Goal: Task Accomplishment & Management: Manage account settings

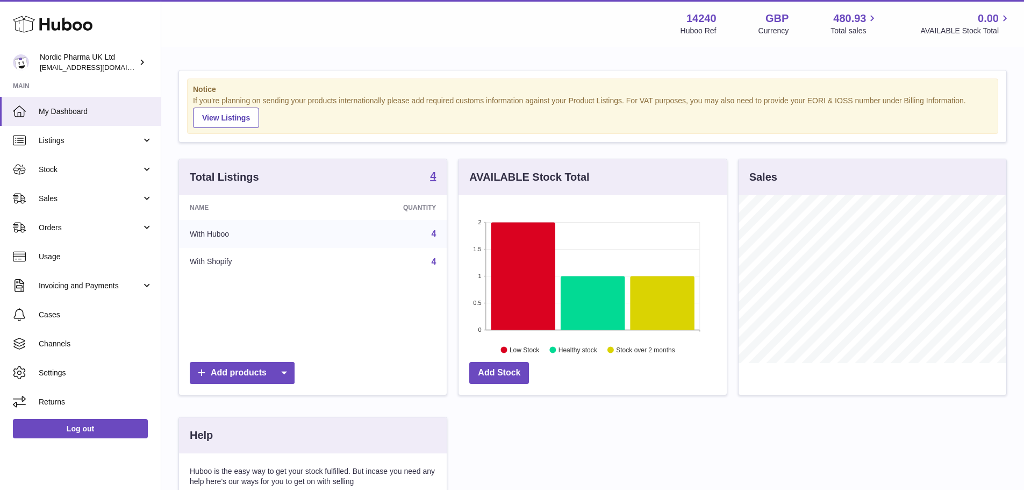
scroll to position [168, 268]
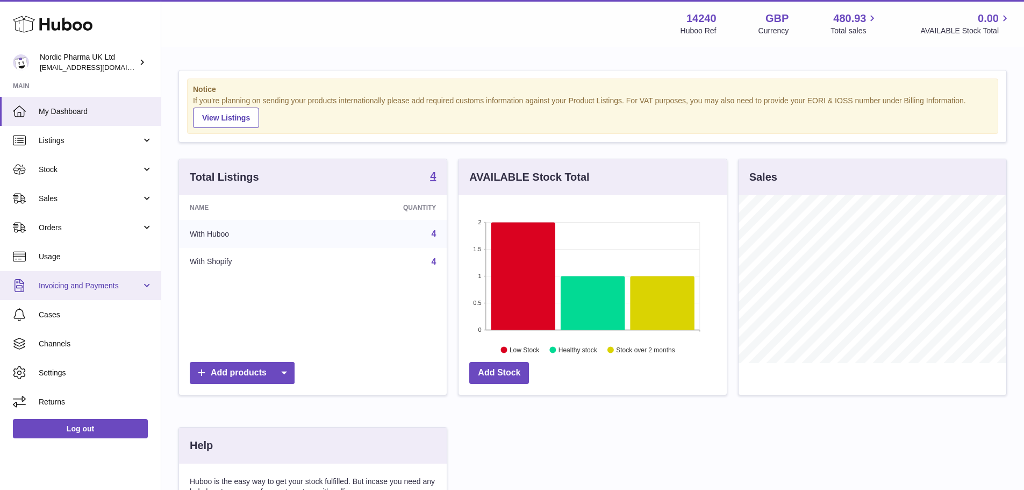
click at [90, 282] on span "Invoicing and Payments" at bounding box center [90, 286] width 103 height 10
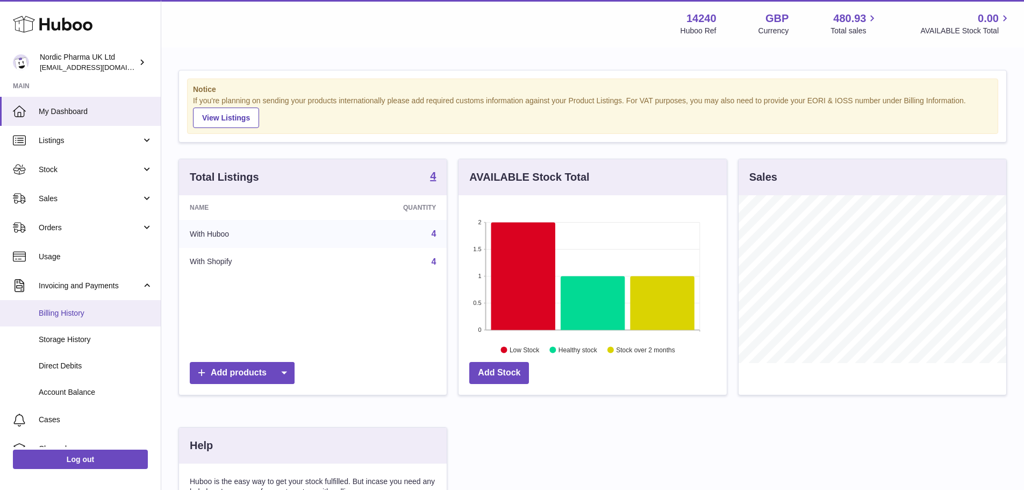
click at [99, 311] on span "Billing History" at bounding box center [96, 313] width 114 height 10
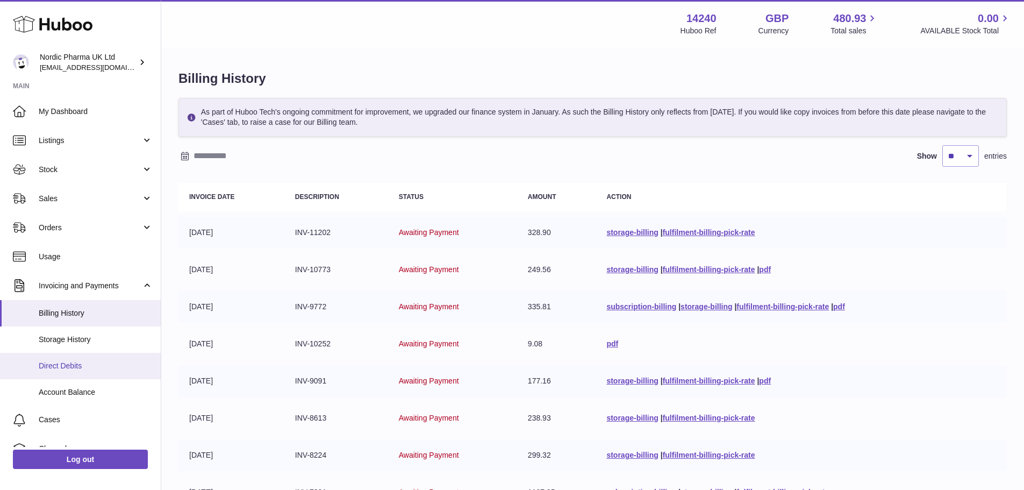
click at [87, 359] on link "Direct Debits" at bounding box center [80, 366] width 161 height 26
